Goal: Transaction & Acquisition: Purchase product/service

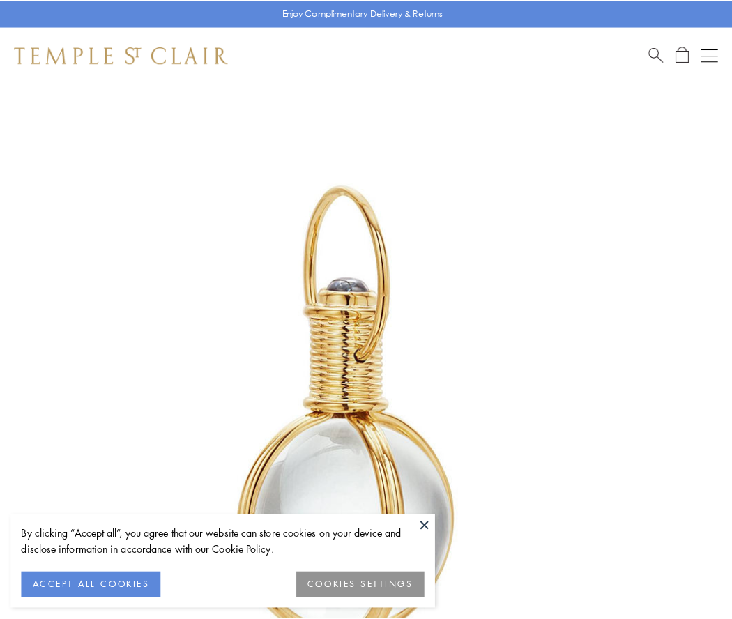
scroll to position [364, 0]
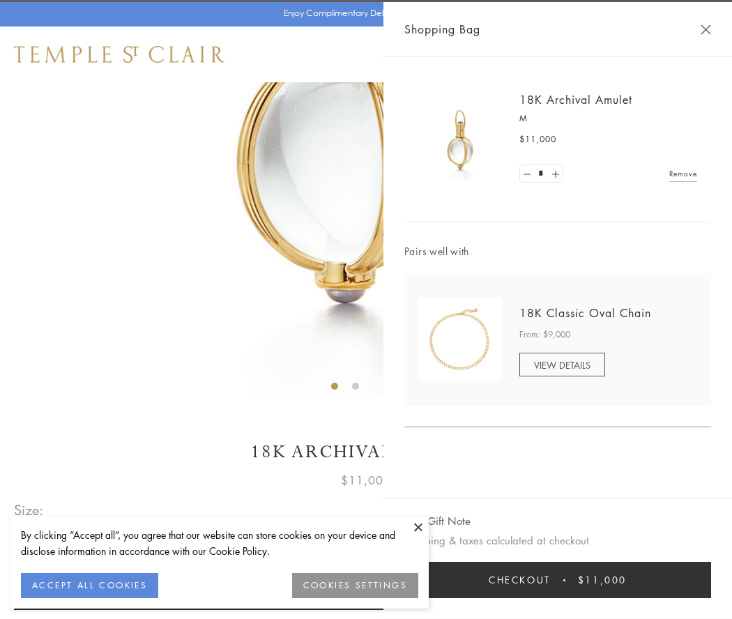
click at [558, 580] on button "Checkout $11,000" at bounding box center [557, 580] width 307 height 36
